Goal: Transaction & Acquisition: Purchase product/service

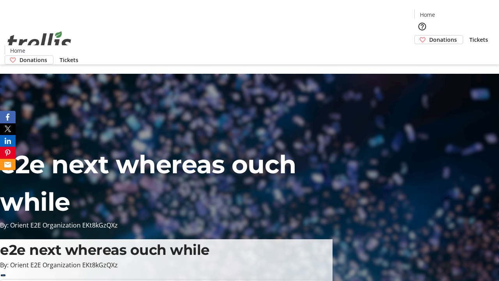
click at [429, 35] on span "Donations" at bounding box center [443, 39] width 28 height 8
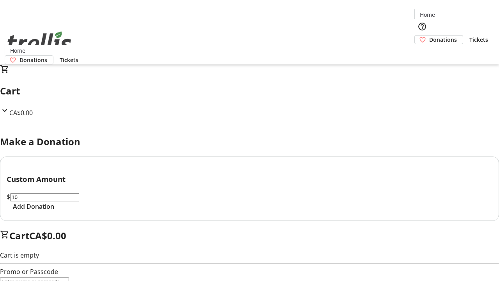
click at [54, 211] on span "Add Donation" at bounding box center [33, 206] width 41 height 9
select select "CA"
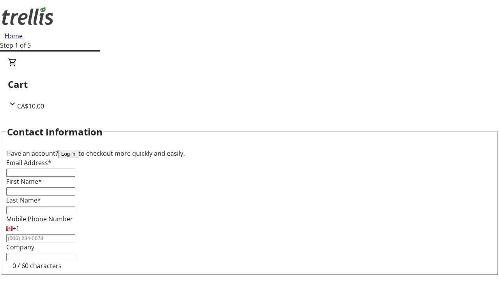
click at [78, 150] on button "Log in" at bounding box center [68, 154] width 20 height 8
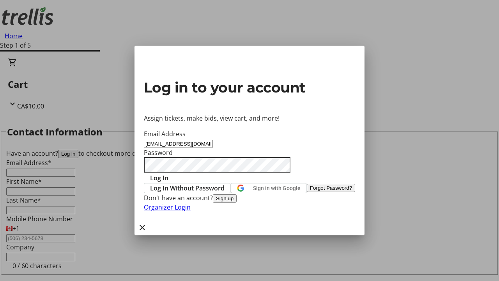
type input "[EMAIL_ADDRESS][DOMAIN_NAME]"
click at [169, 173] on span "Log In" at bounding box center [159, 177] width 18 height 9
